Goal: Transaction & Acquisition: Subscribe to service/newsletter

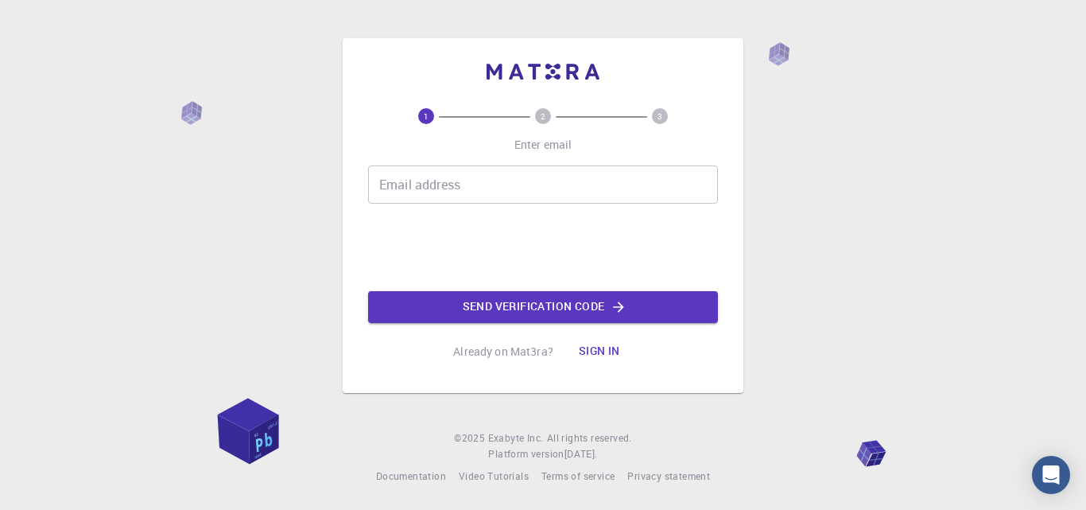
drag, startPoint x: 0, startPoint y: 0, endPoint x: 430, endPoint y: 184, distance: 467.8
click at [430, 184] on input "Email address" at bounding box center [543, 184] width 350 height 38
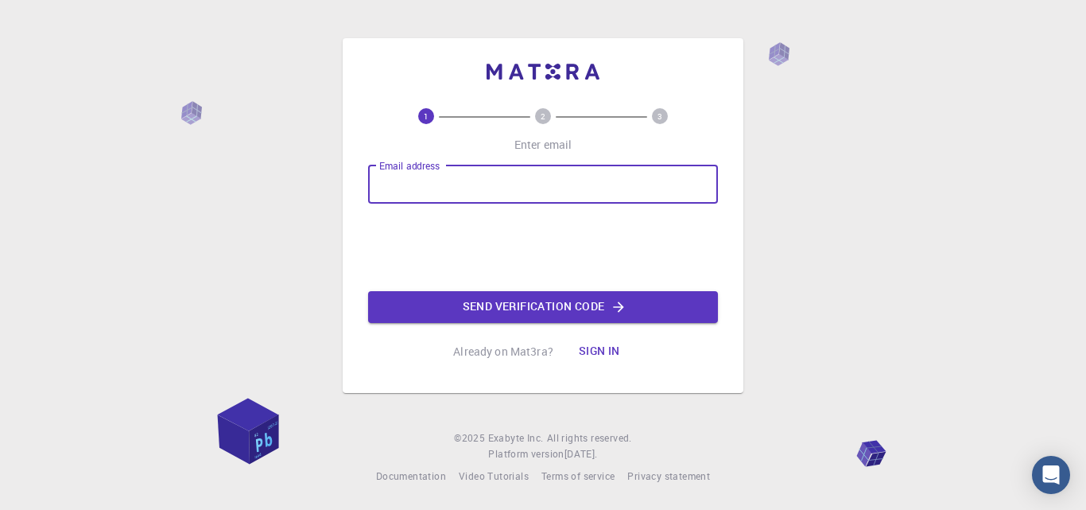
type input "[EMAIL_ADDRESS][DOMAIN_NAME]"
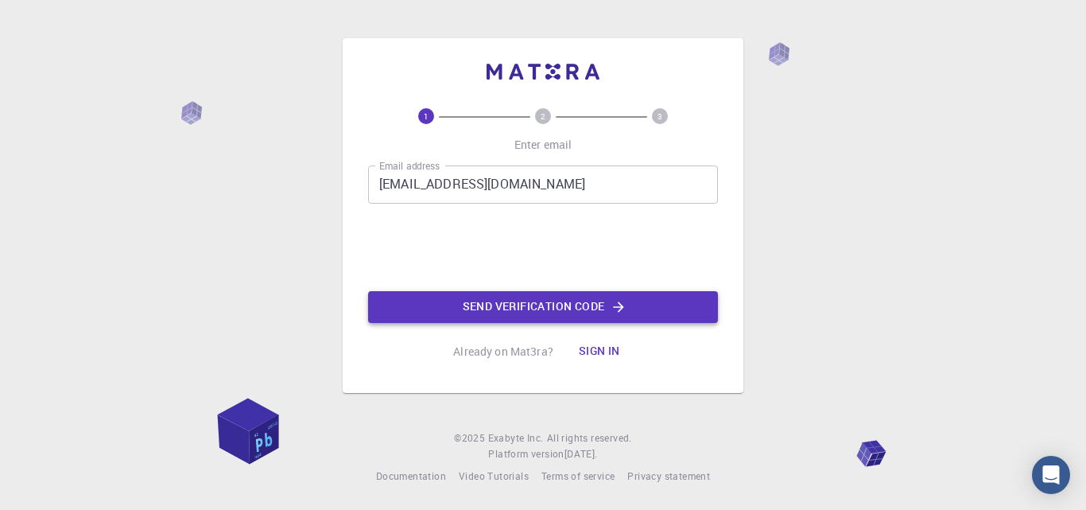
click at [494, 303] on button "Send verification code" at bounding box center [543, 307] width 350 height 32
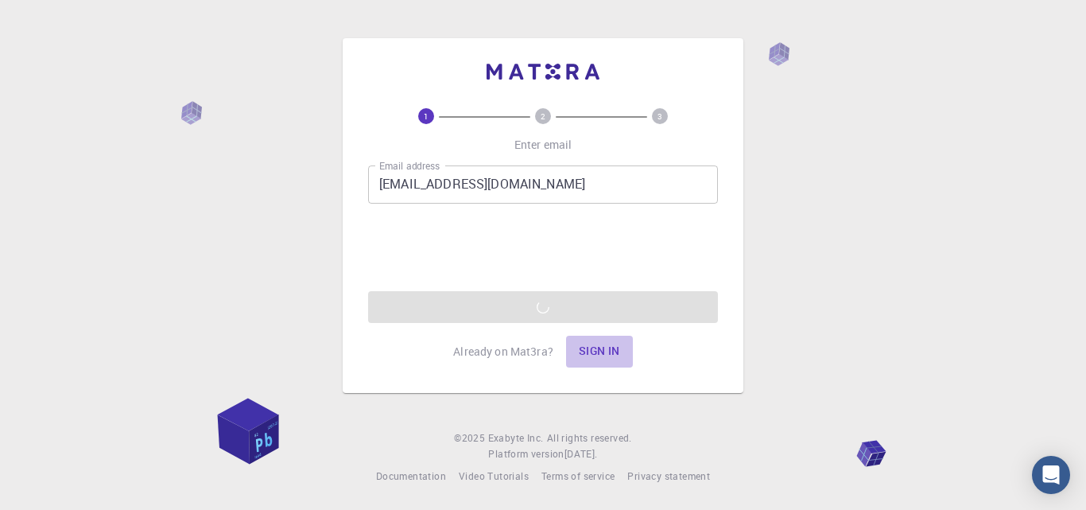
click at [586, 349] on button "Sign in" at bounding box center [599, 352] width 67 height 32
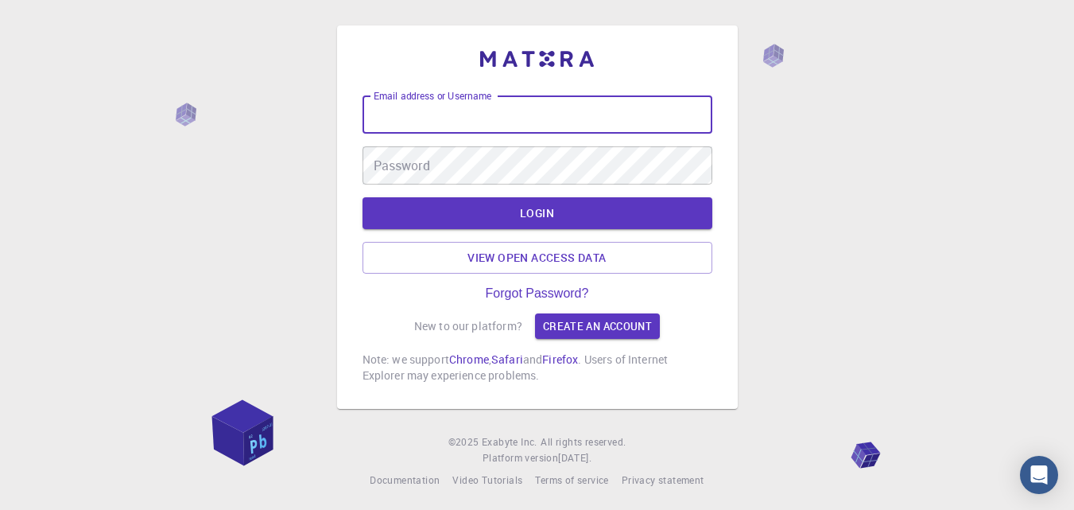
click at [380, 111] on input "Email address or Username" at bounding box center [538, 114] width 350 height 38
type input "[EMAIL_ADDRESS][DOMAIN_NAME]"
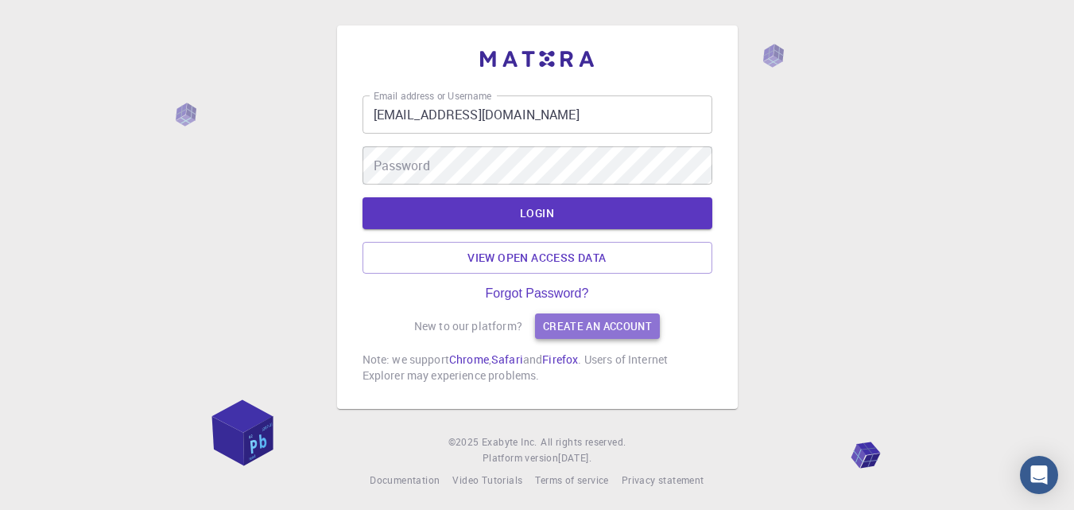
click at [581, 328] on link "Create an account" at bounding box center [597, 325] width 125 height 25
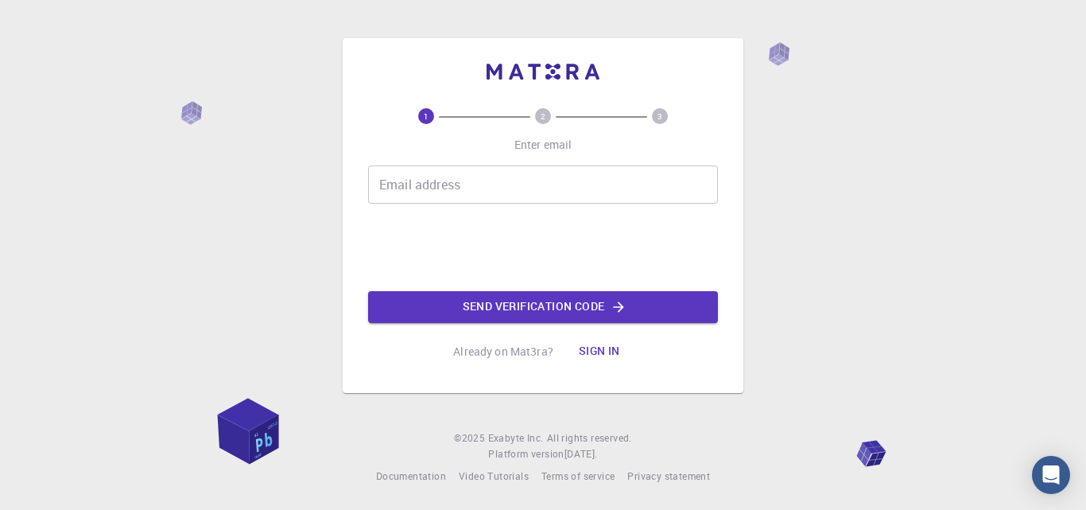
click at [436, 194] on input "Email address" at bounding box center [543, 184] width 350 height 38
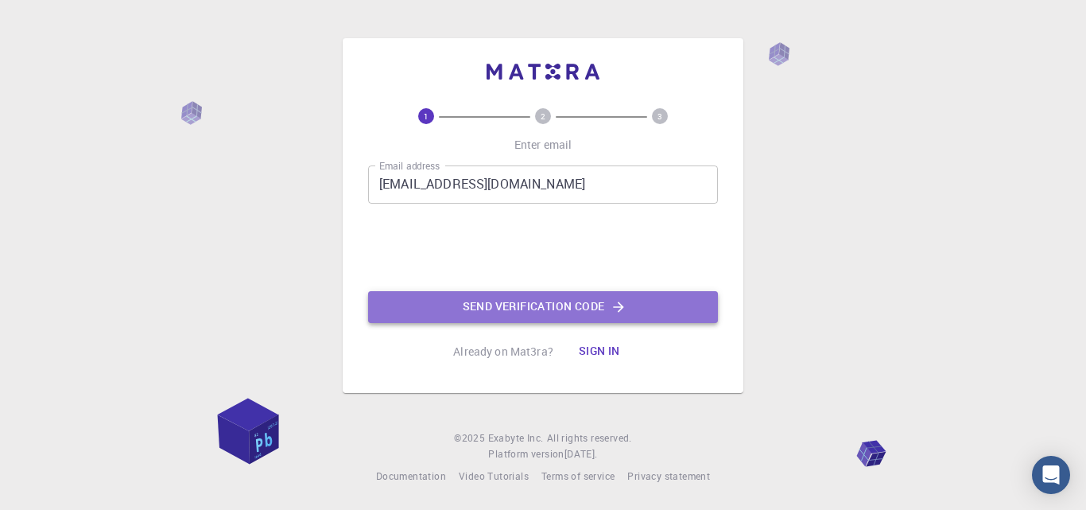
click at [554, 303] on button "Send verification code" at bounding box center [543, 307] width 350 height 32
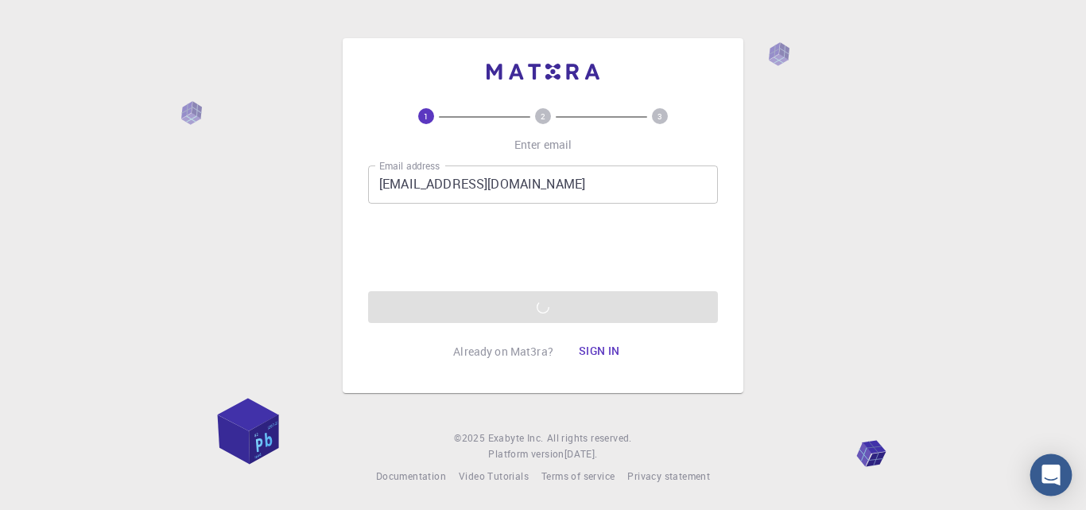
click at [1049, 483] on icon "Open Intercom Messenger" at bounding box center [1051, 474] width 21 height 21
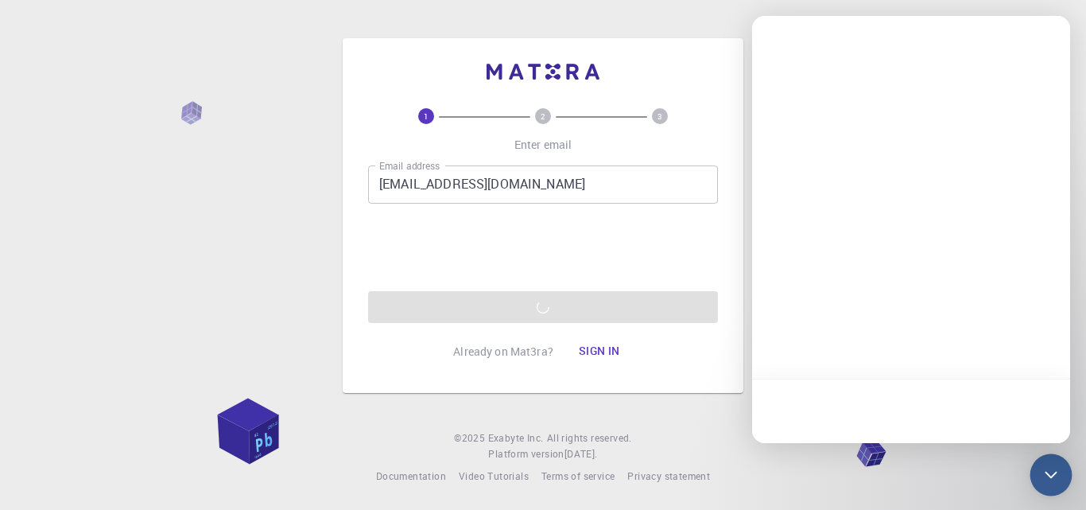
click at [1048, 476] on icon "Open Intercom Messenger" at bounding box center [1051, 474] width 21 height 21
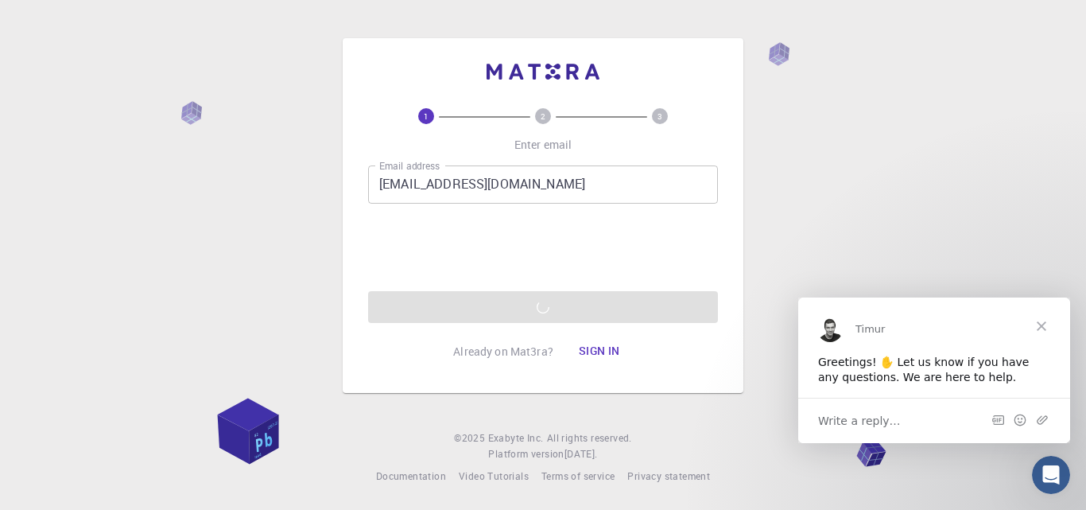
click at [1046, 326] on span "Close" at bounding box center [1041, 325] width 57 height 57
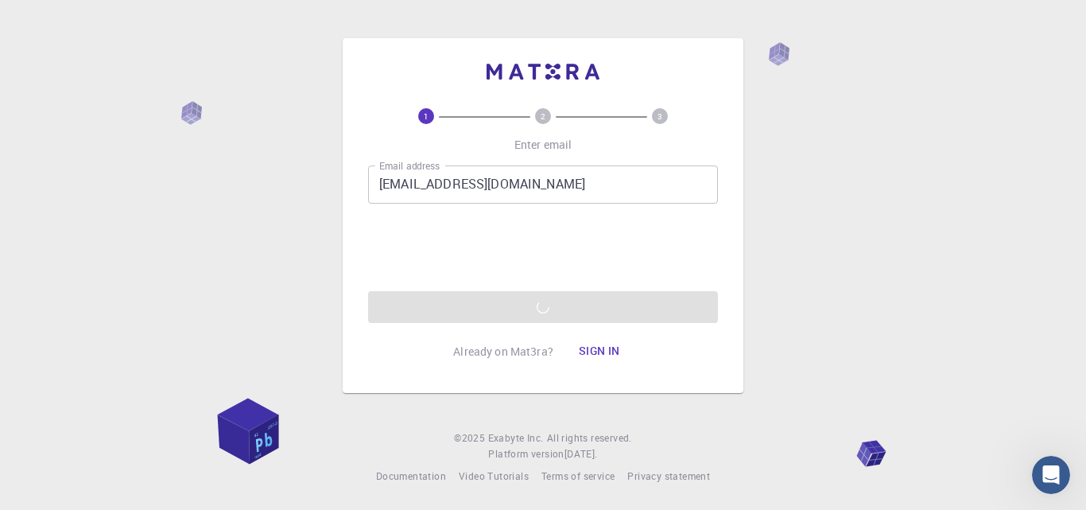
click at [628, 176] on input "[EMAIL_ADDRESS][DOMAIN_NAME]" at bounding box center [543, 184] width 350 height 38
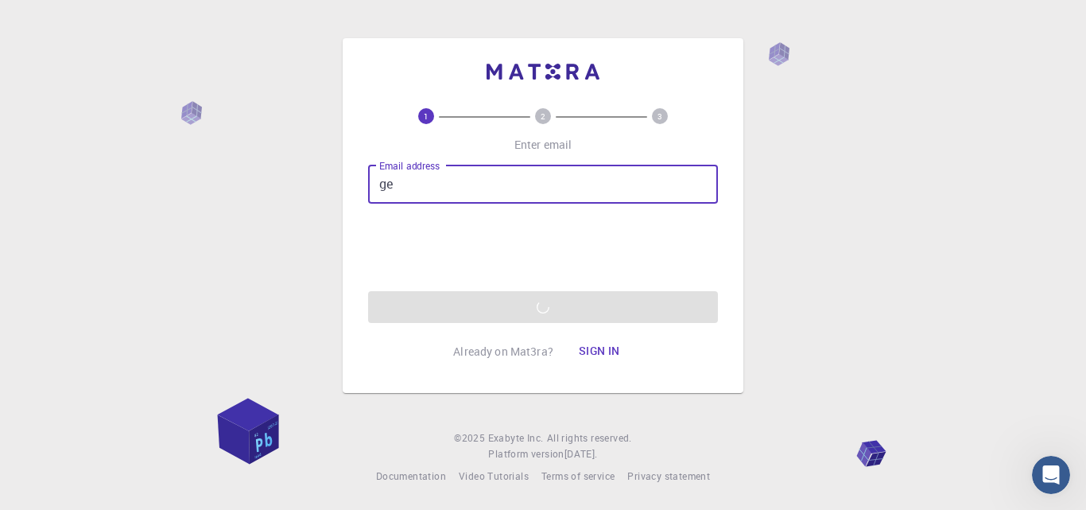
type input "g"
